Goal: Communication & Community: Ask a question

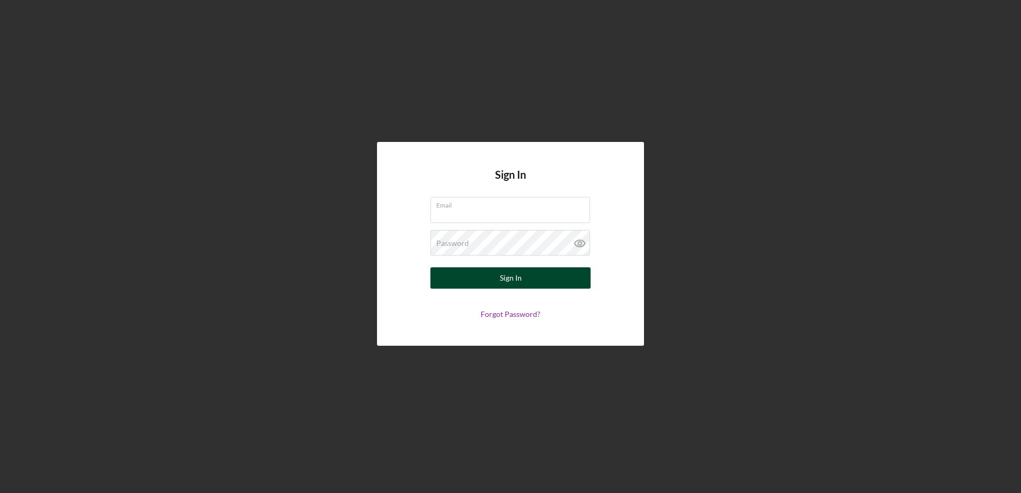
type input "[EMAIL_ADDRESS][DOMAIN_NAME]"
click at [477, 275] on button "Sign In" at bounding box center [510, 277] width 160 height 21
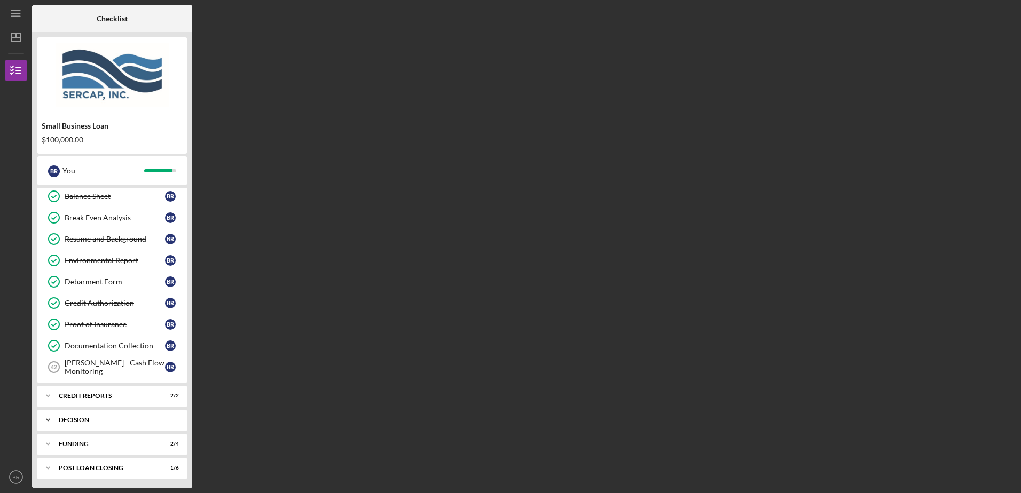
scroll to position [437, 0]
click at [48, 438] on icon "Icon/Expander" at bounding box center [47, 441] width 21 height 21
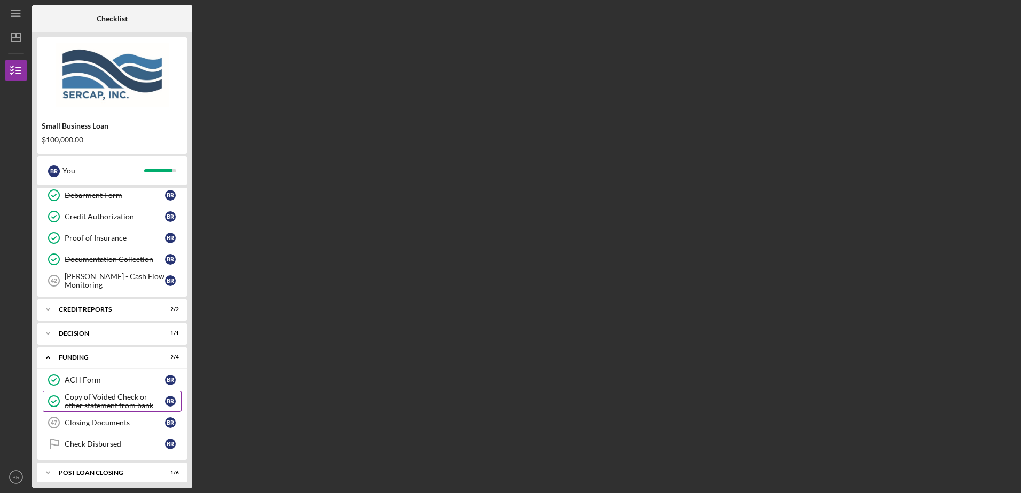
scroll to position [528, 0]
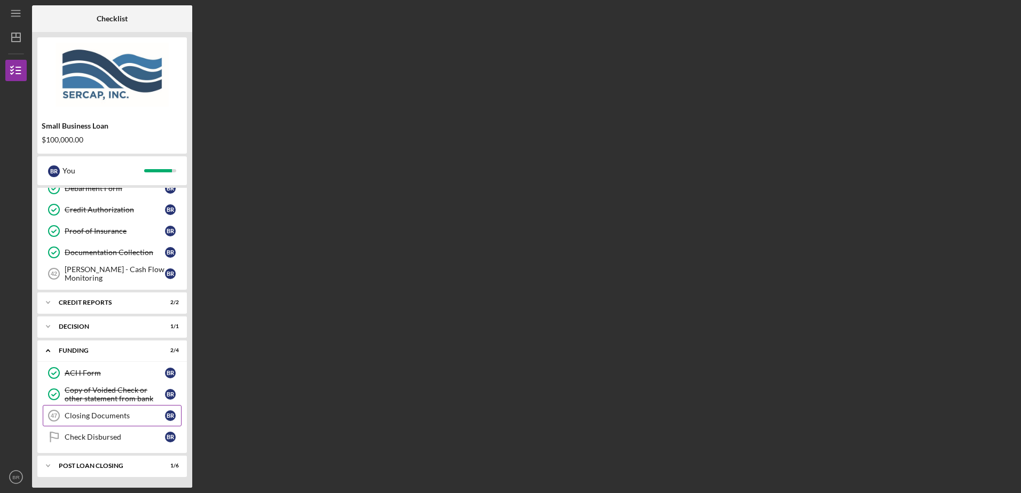
click at [83, 413] on div "Closing Documents" at bounding box center [115, 416] width 100 height 9
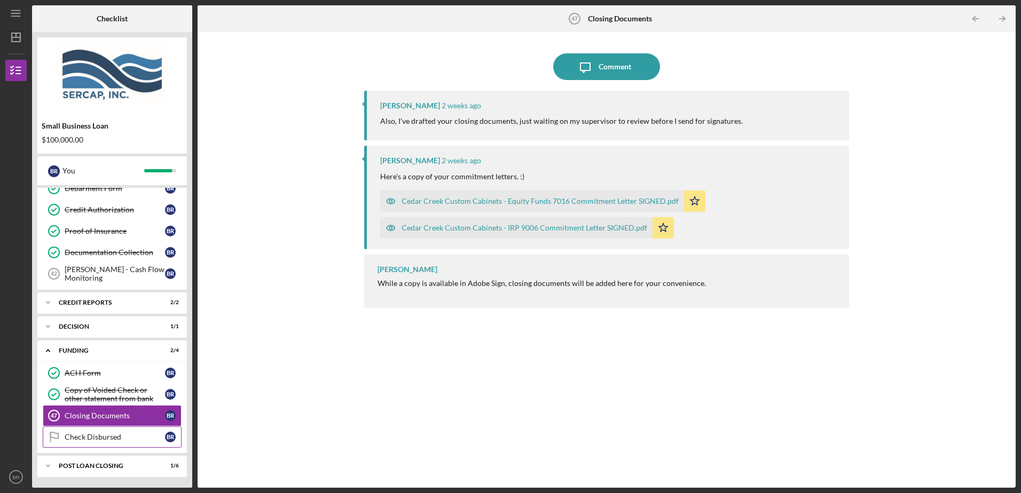
click at [93, 433] on div "Check Disbursed" at bounding box center [115, 437] width 100 height 9
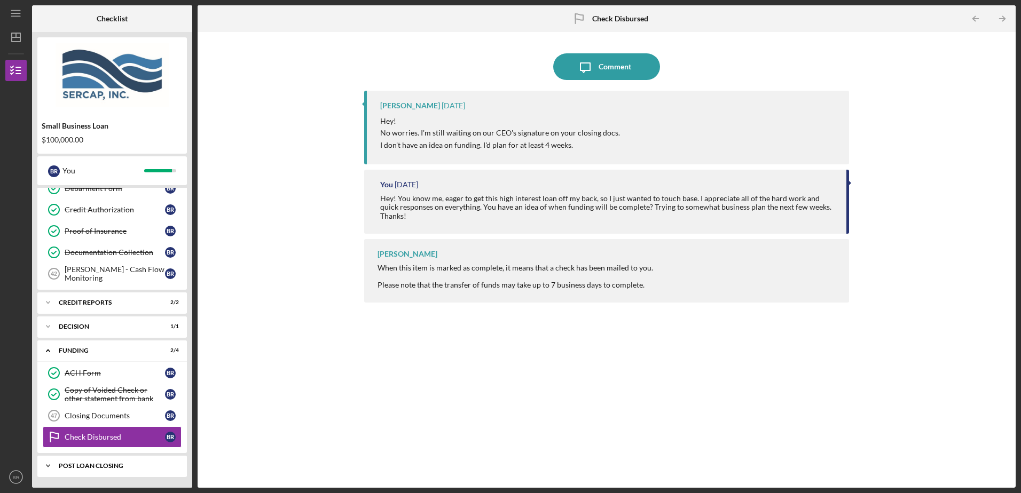
click at [47, 466] on polyline at bounding box center [47, 466] width 3 height 2
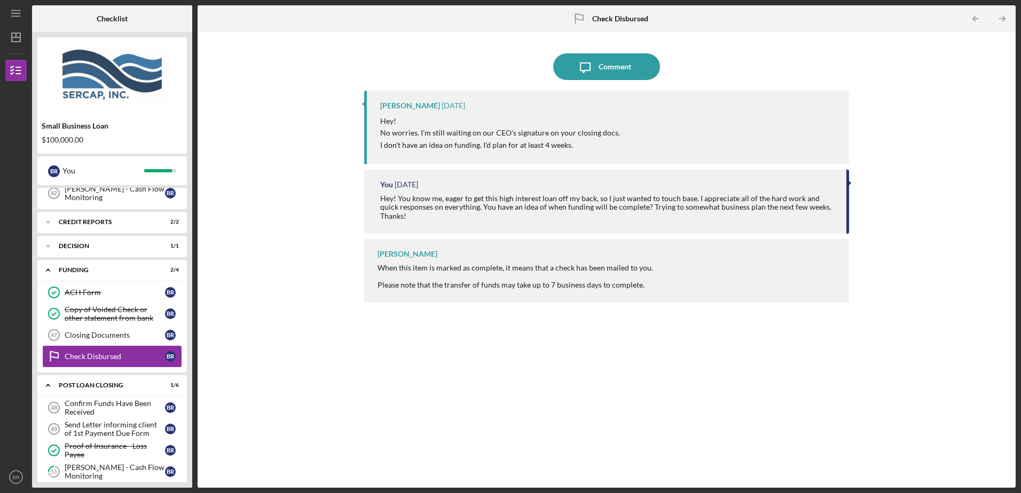
scroll to position [556, 0]
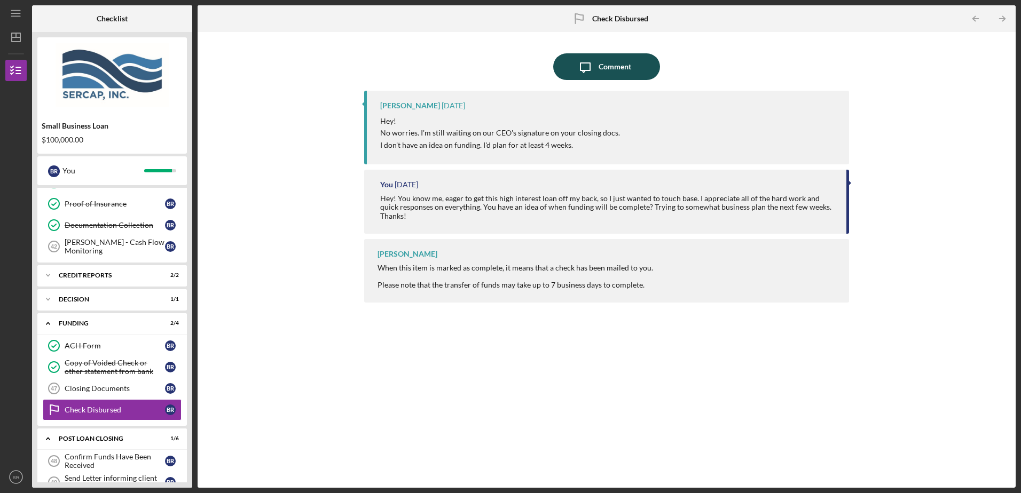
click at [583, 64] on icon "Icon/Message" at bounding box center [585, 66] width 27 height 27
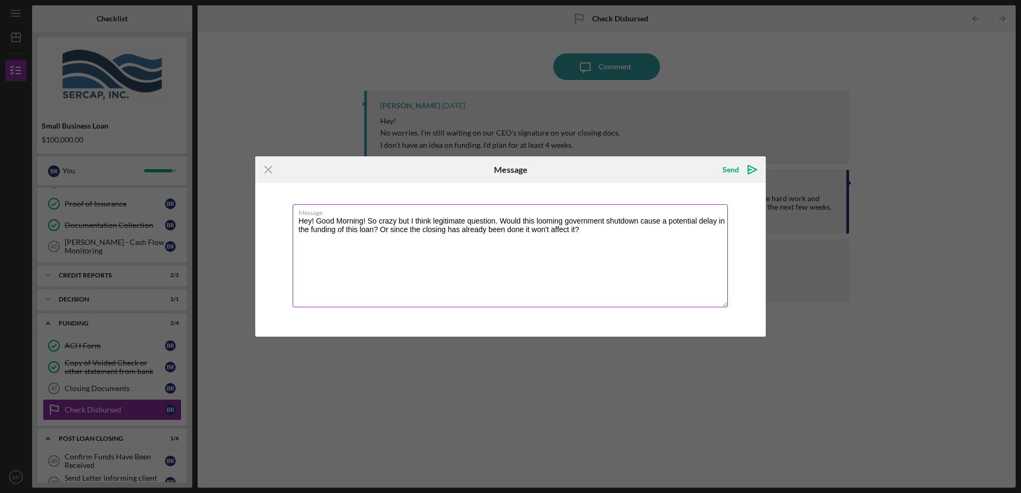
click at [348, 216] on label "Message" at bounding box center [512, 211] width 429 height 12
click at [348, 216] on textarea "Hey! Good Morning! So crazy but I think legitimate question. Would this looming…" at bounding box center [510, 255] width 435 height 103
type textarea "Hey! Good morning! So crazy but I think legitimate question. Would this looming…"
click at [739, 168] on icon "Icon/icon-invite-send" at bounding box center [752, 169] width 27 height 27
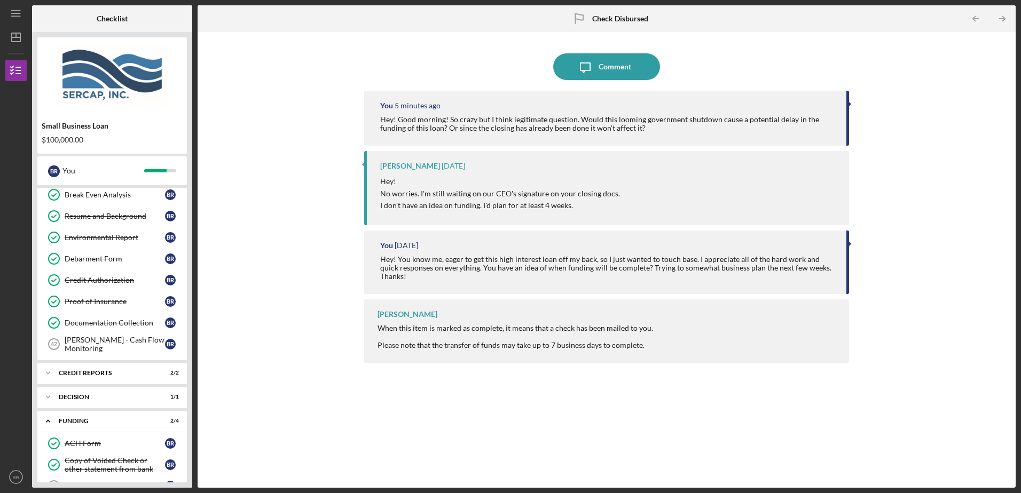
scroll to position [510, 0]
